Goal: Transaction & Acquisition: Purchase product/service

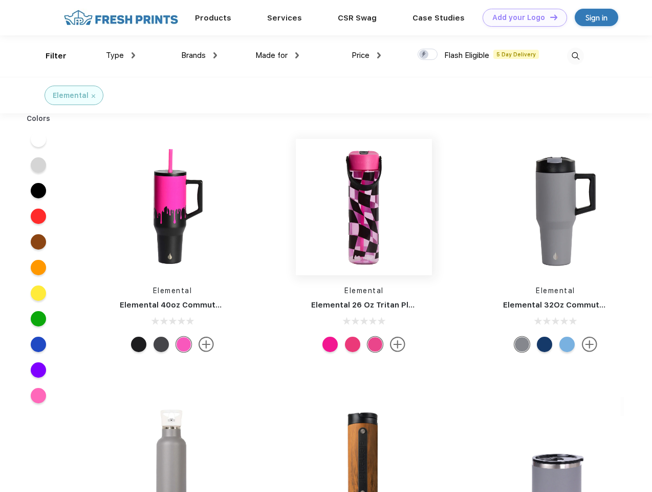
scroll to position [1, 0]
click at [521, 17] on link "Add your Logo Design Tool" at bounding box center [525, 18] width 84 height 18
click at [0, 0] on div "Design Tool" at bounding box center [0, 0] width 0 height 0
click at [549, 17] on link "Add your Logo Design Tool" at bounding box center [525, 18] width 84 height 18
click at [49, 56] on div "Filter" at bounding box center [56, 56] width 21 height 12
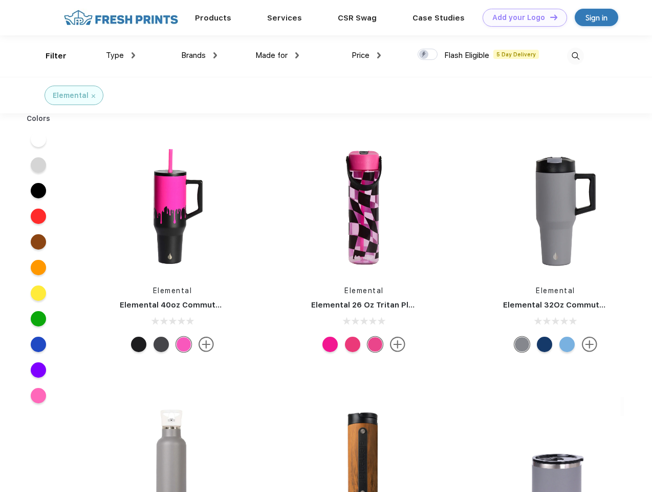
click at [121, 55] on span "Type" at bounding box center [115, 55] width 18 height 9
click at [199, 55] on span "Brands" at bounding box center [193, 55] width 25 height 9
click at [278, 55] on span "Made for" at bounding box center [272, 55] width 32 height 9
click at [367, 55] on span "Price" at bounding box center [361, 55] width 18 height 9
click at [428, 55] on div at bounding box center [428, 54] width 20 height 11
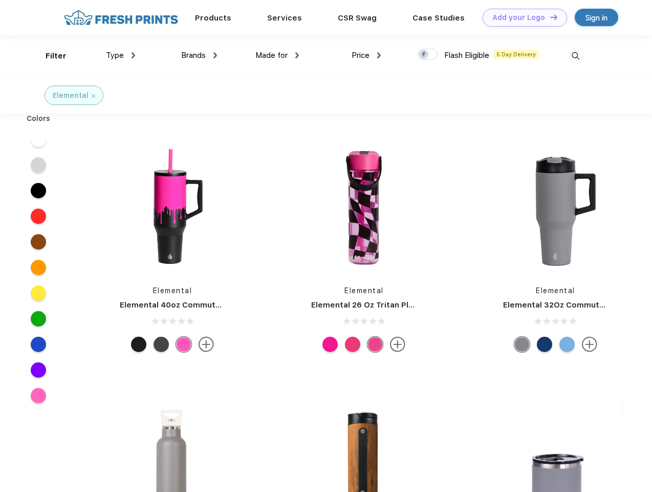
click at [425, 55] on input "checkbox" at bounding box center [421, 51] width 7 height 7
click at [576, 56] on img at bounding box center [575, 56] width 17 height 17
